Goal: Transaction & Acquisition: Obtain resource

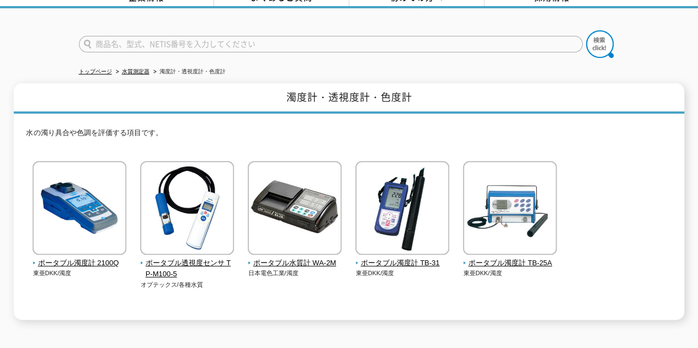
scroll to position [110, 0]
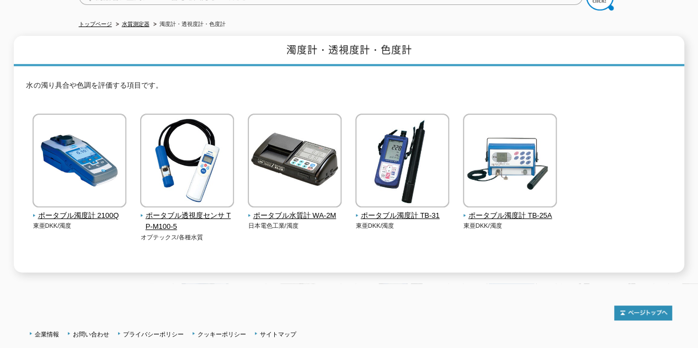
click at [502, 210] on span "ポータブル濁度計 TB-25A" at bounding box center [510, 216] width 94 height 12
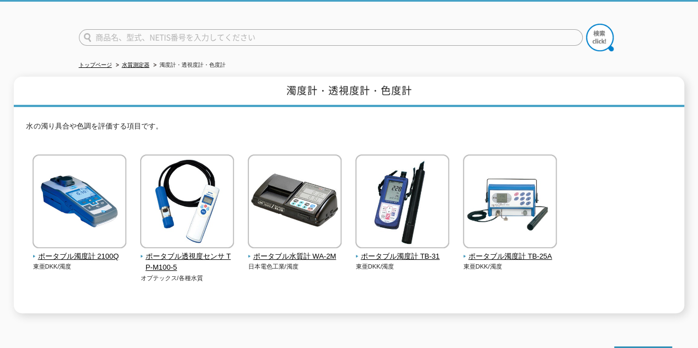
scroll to position [0, 0]
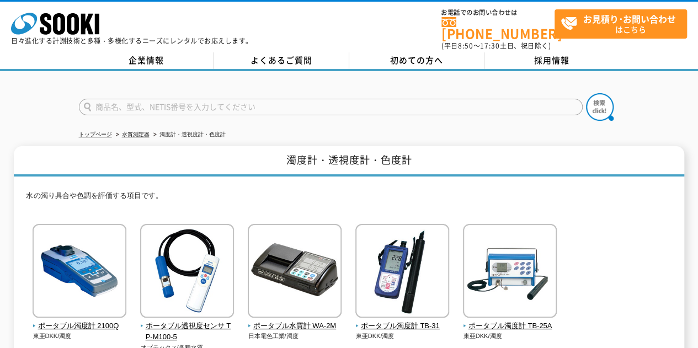
click at [518, 254] on img at bounding box center [510, 272] width 94 height 97
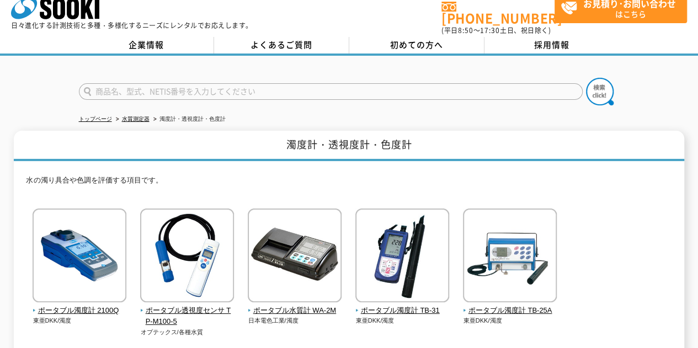
scroll to position [110, 0]
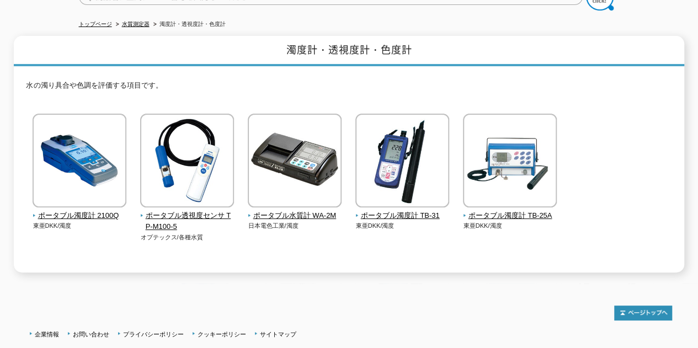
click at [275, 190] on img at bounding box center [295, 162] width 94 height 97
click at [196, 173] on img at bounding box center [187, 162] width 94 height 97
click at [104, 191] on img at bounding box center [80, 162] width 94 height 97
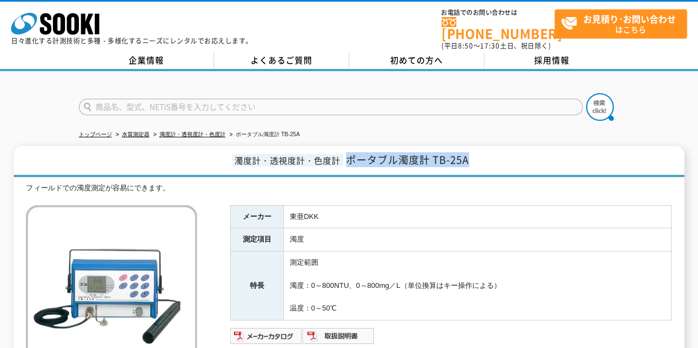
drag, startPoint x: 347, startPoint y: 149, endPoint x: 504, endPoint y: 149, distance: 156.6
click at [504, 149] on h1 "濁度計・透視度計・色度計 ポータブル濁度計 TB-25A" at bounding box center [348, 161] width 669 height 31
copy span "ポータブル濁度計 TB-25A"
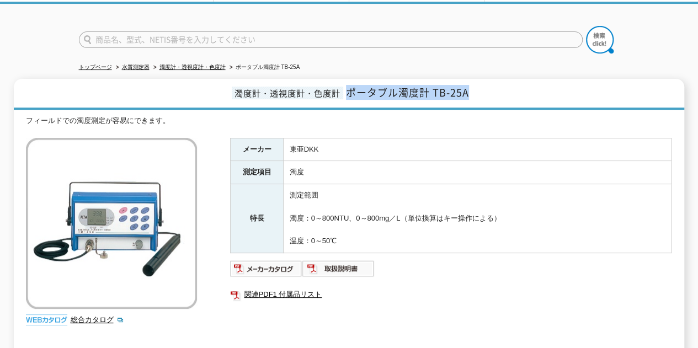
scroll to position [221, 0]
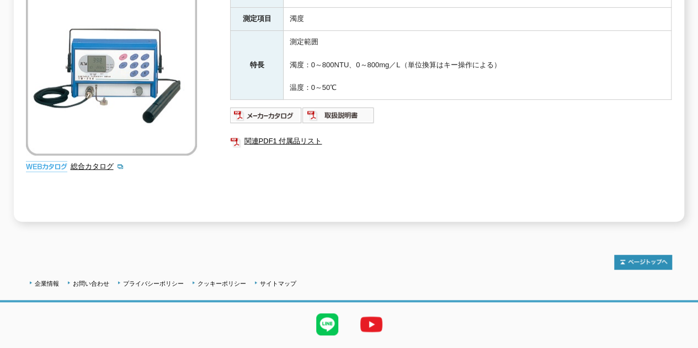
click at [356, 109] on img at bounding box center [338, 115] width 72 height 18
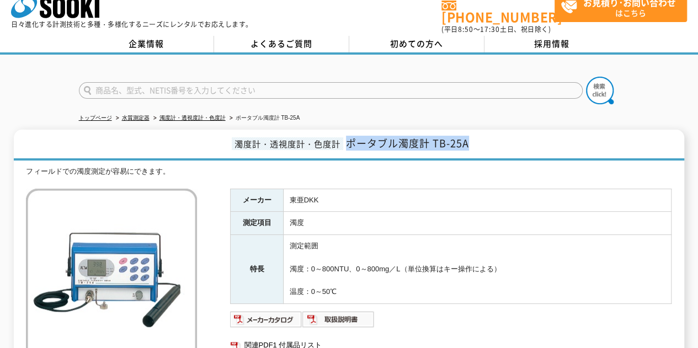
scroll to position [0, 0]
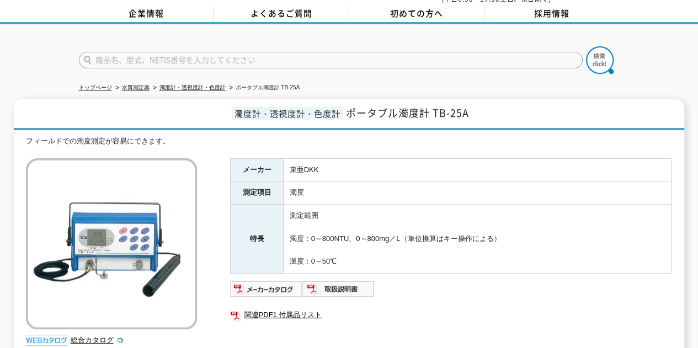
scroll to position [110, 0]
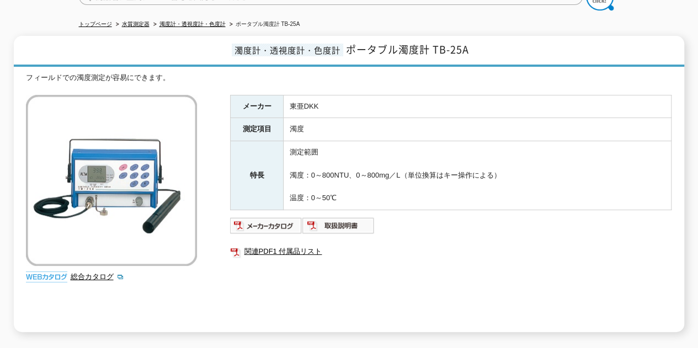
click at [335, 219] on img at bounding box center [338, 226] width 72 height 18
click at [271, 217] on img at bounding box center [266, 226] width 72 height 18
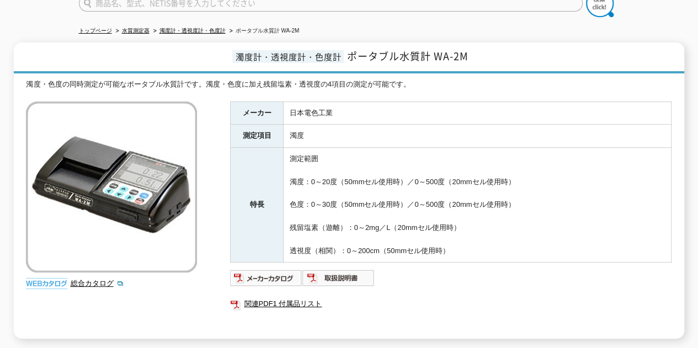
scroll to position [243, 0]
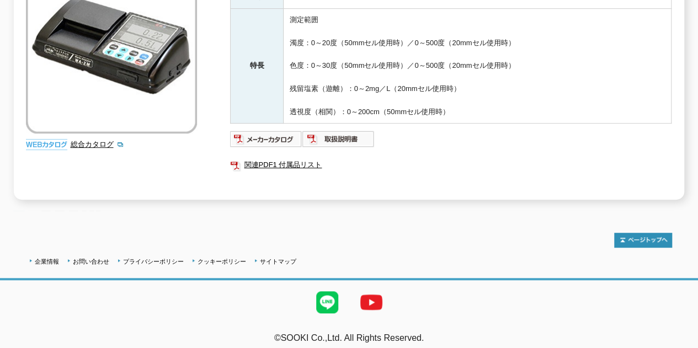
click at [283, 131] on img at bounding box center [266, 139] width 72 height 18
click at [337, 130] on img at bounding box center [338, 139] width 72 height 18
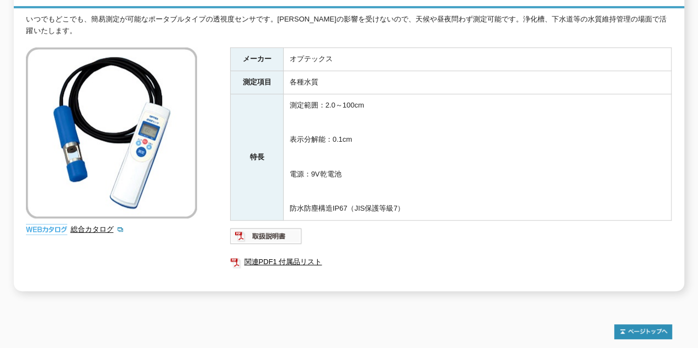
scroll to position [249, 0]
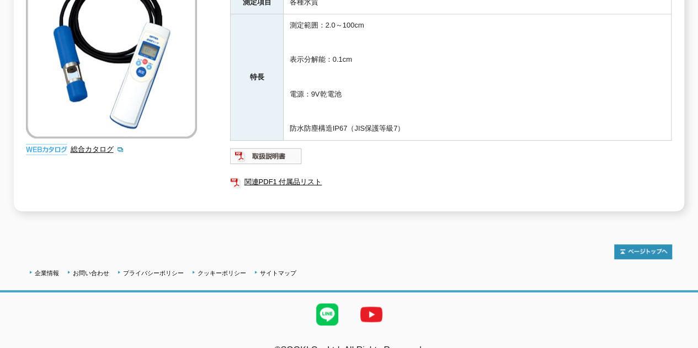
click at [280, 147] on img at bounding box center [266, 156] width 72 height 18
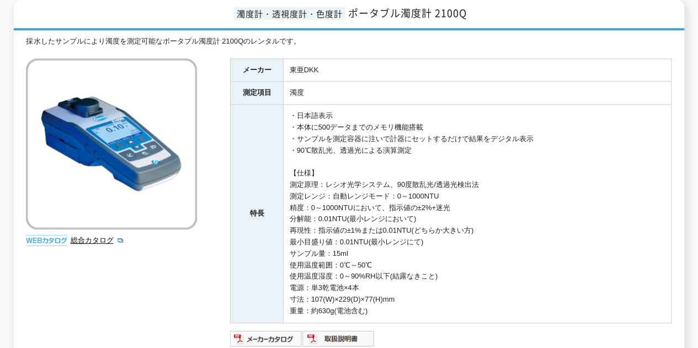
scroll to position [276, 0]
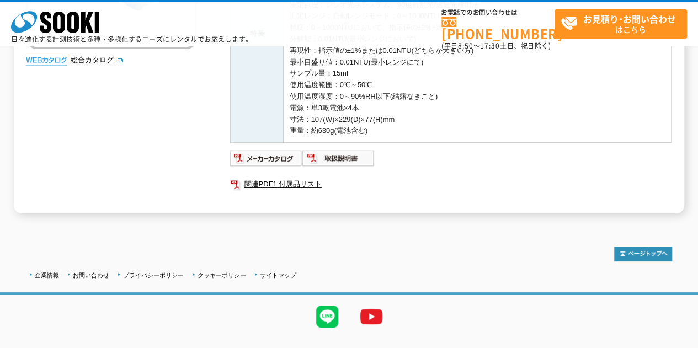
click at [352, 156] on img at bounding box center [338, 158] width 72 height 18
click at [282, 151] on img at bounding box center [266, 158] width 72 height 18
